Goal: Navigation & Orientation: Find specific page/section

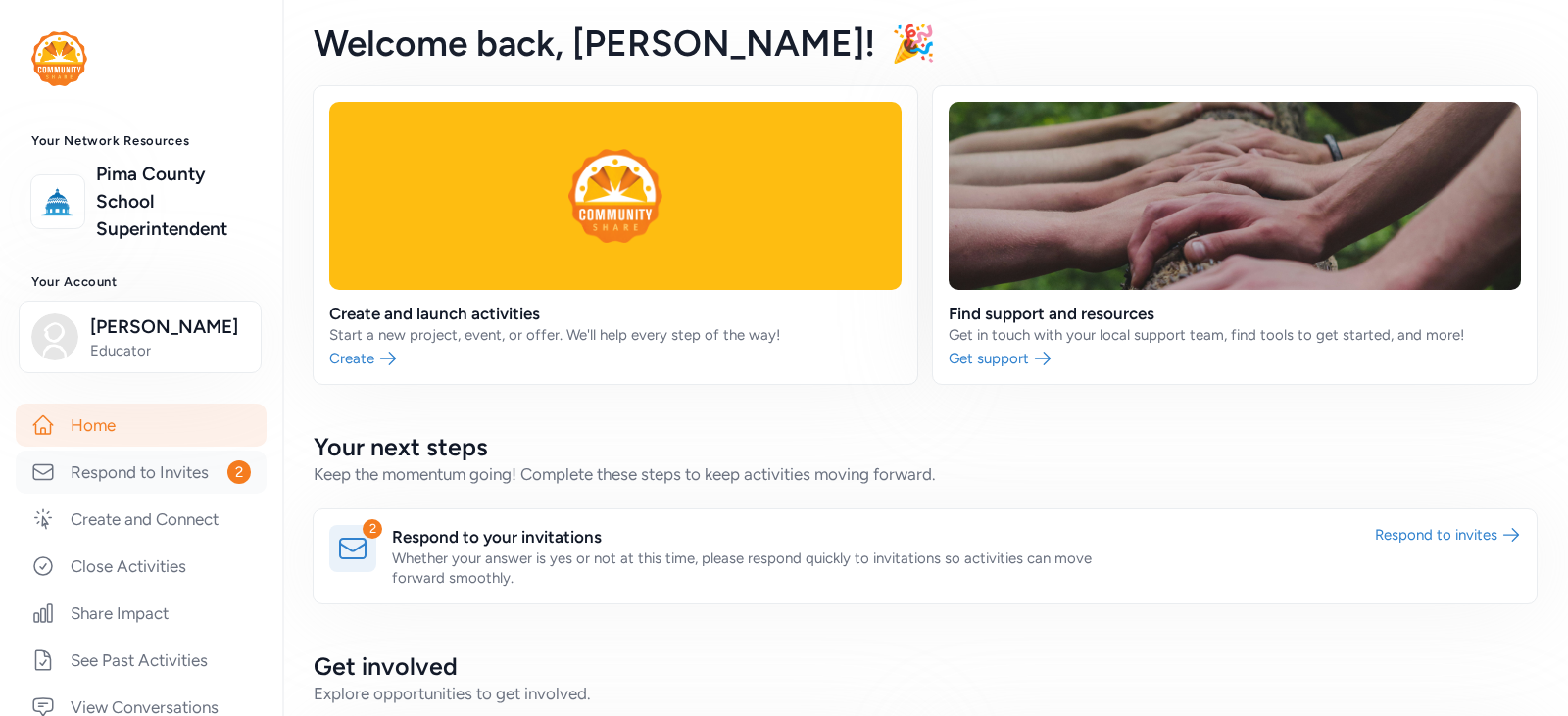
click at [139, 472] on link "Respond to Invites 2" at bounding box center [140, 472] width 251 height 43
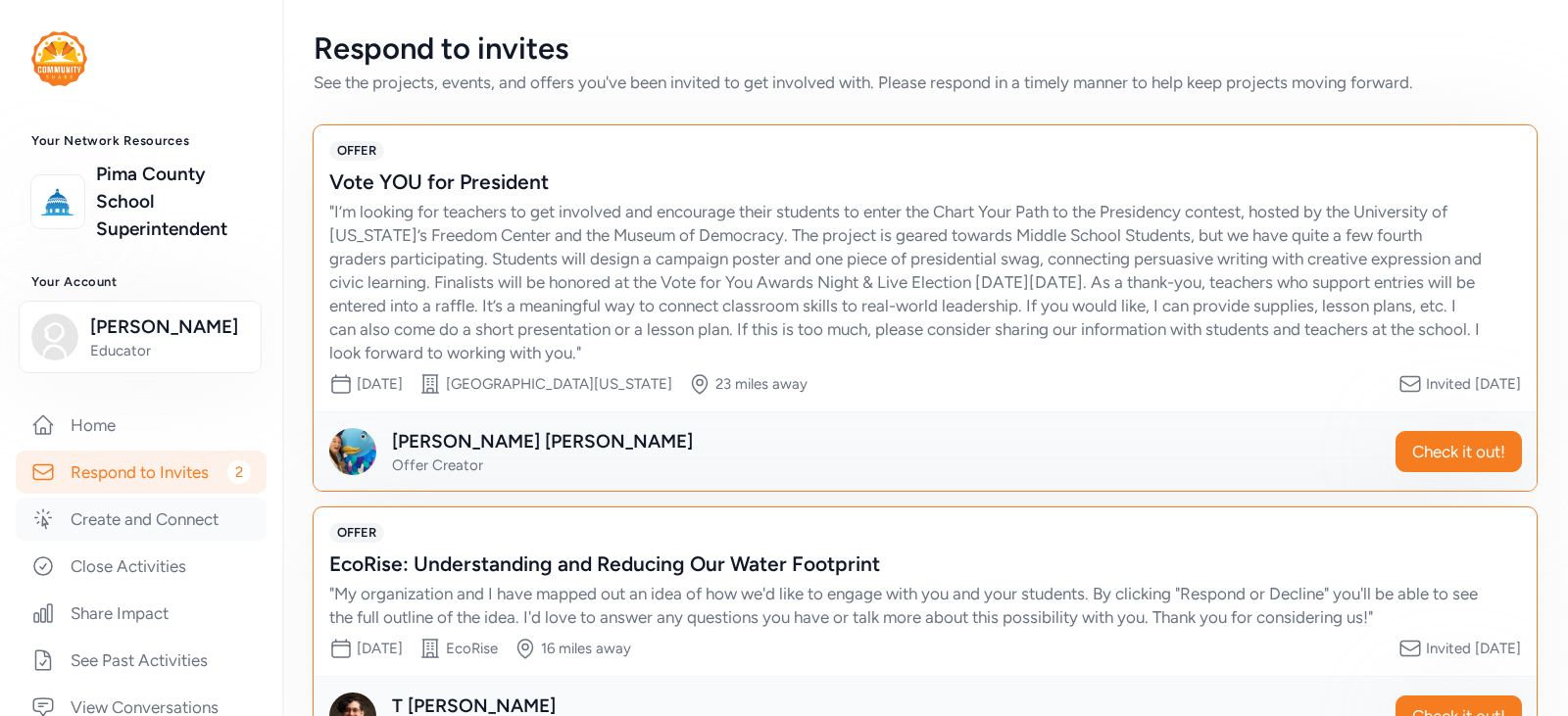
click at [161, 521] on link "Create and Connect" at bounding box center [140, 520] width 251 height 43
